Goal: Navigation & Orientation: Find specific page/section

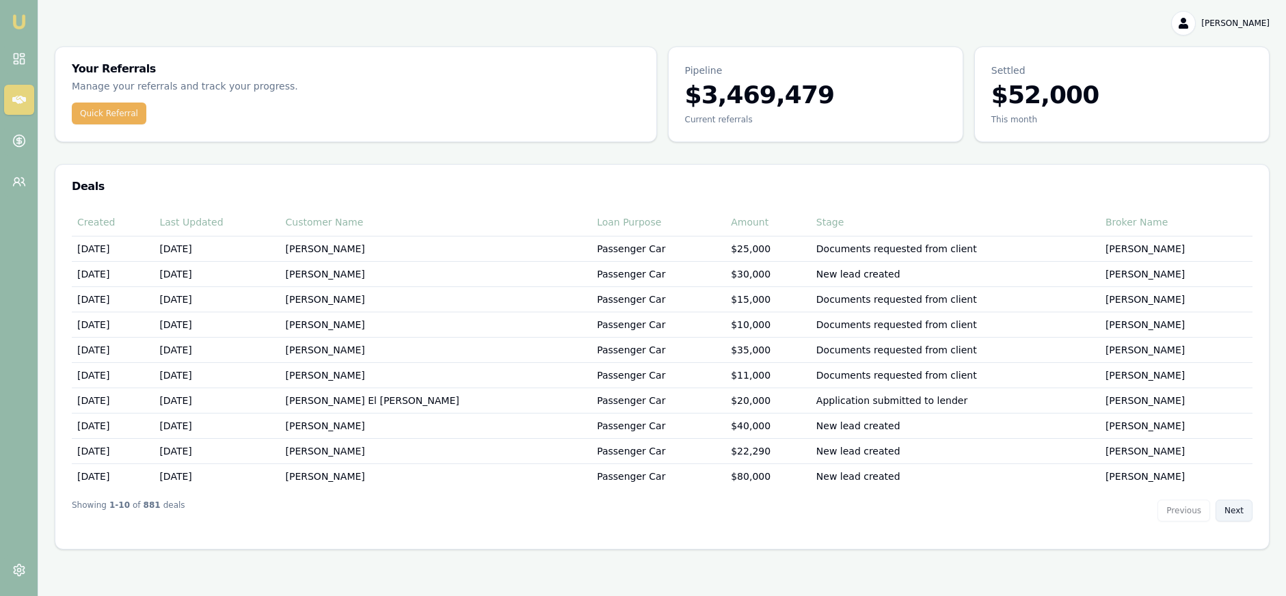
click at [1238, 509] on button "Next" at bounding box center [1234, 511] width 37 height 22
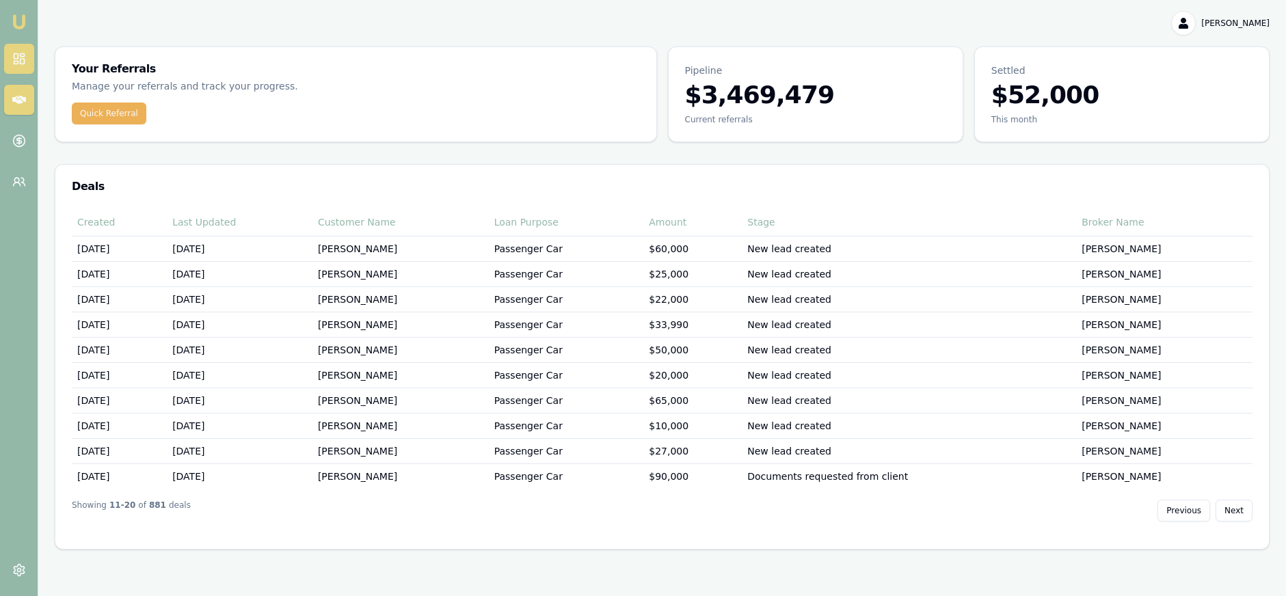
click at [30, 59] on link at bounding box center [19, 59] width 30 height 30
